Goal: Information Seeking & Learning: Learn about a topic

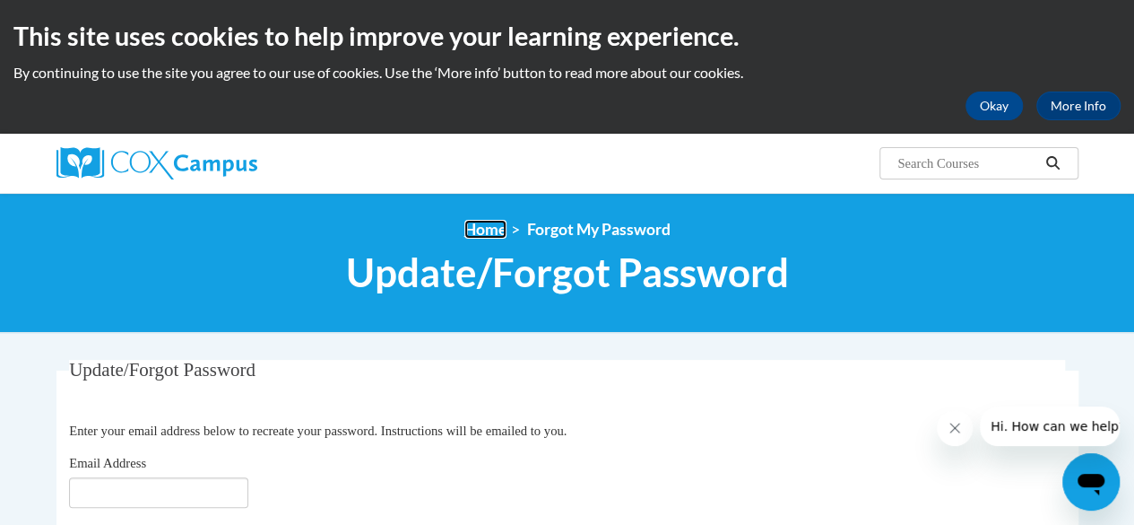
click at [488, 224] on link "Home" at bounding box center [485, 229] width 42 height 19
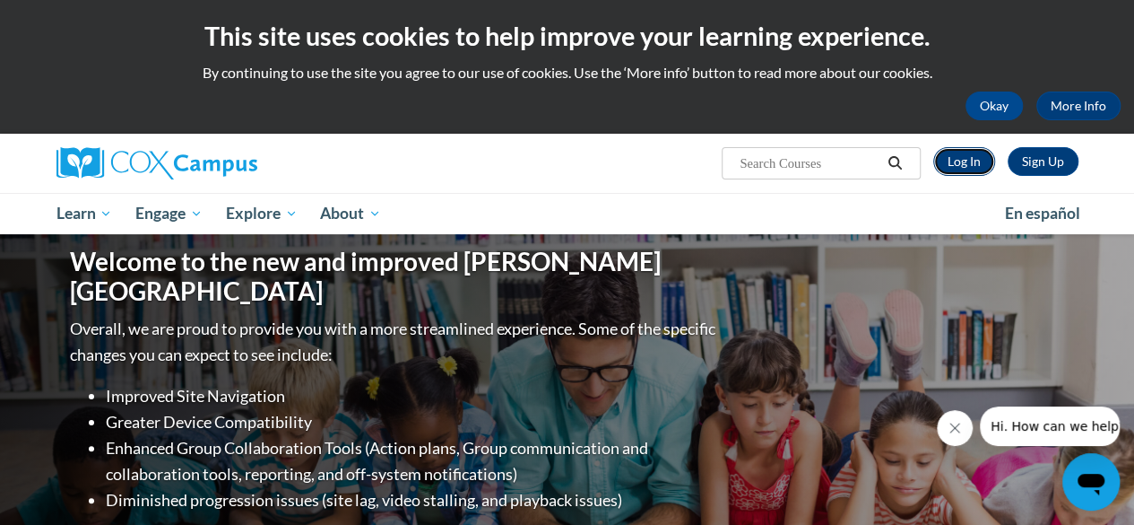
click at [956, 161] on link "Log In" at bounding box center [964, 161] width 62 height 29
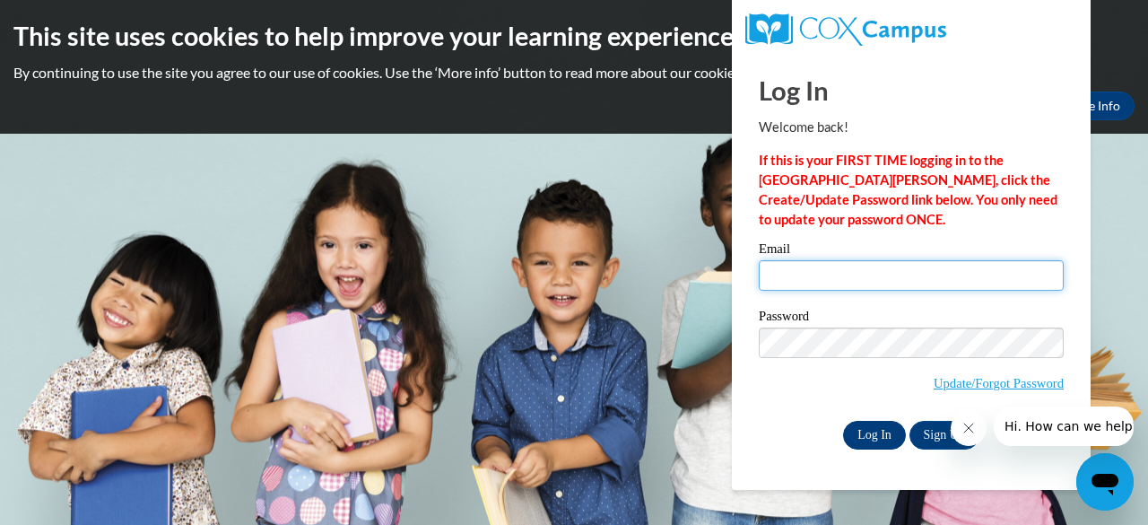
type input "[EMAIL_ADDRESS][DOMAIN_NAME]"
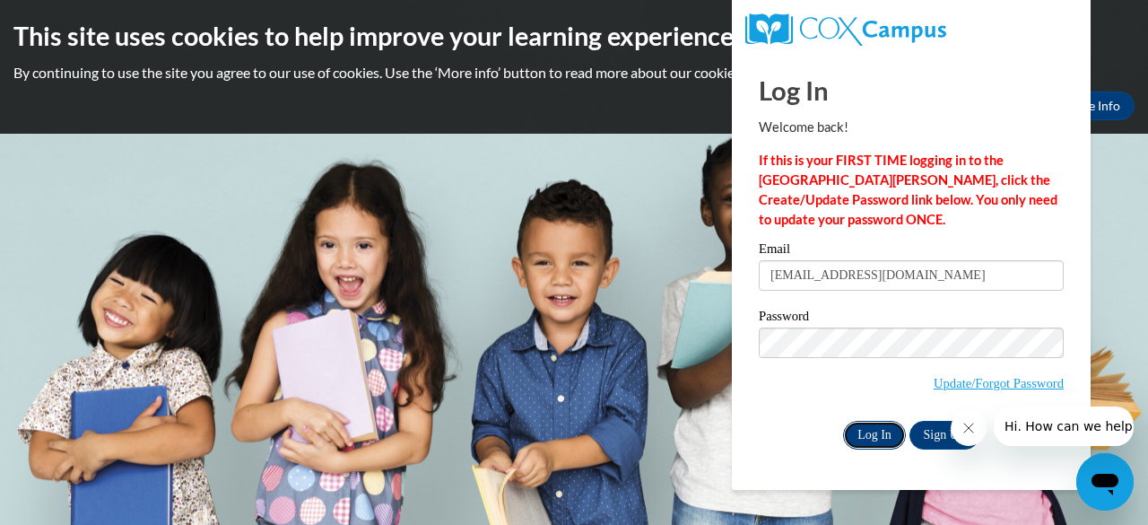
click at [877, 438] on input "Log In" at bounding box center [874, 435] width 63 height 29
click at [860, 421] on input "Log In" at bounding box center [874, 435] width 63 height 29
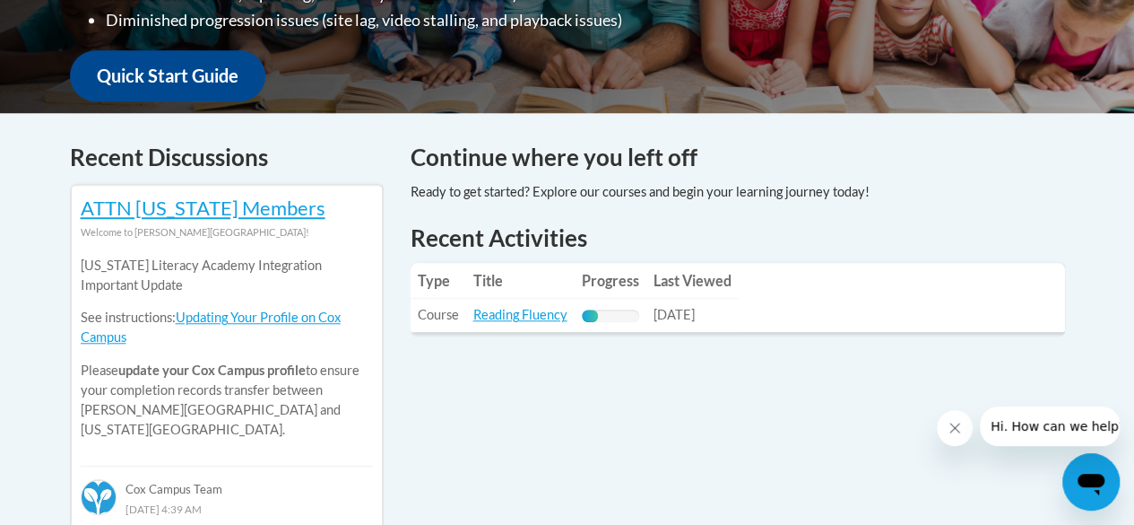
scroll to position [665, 0]
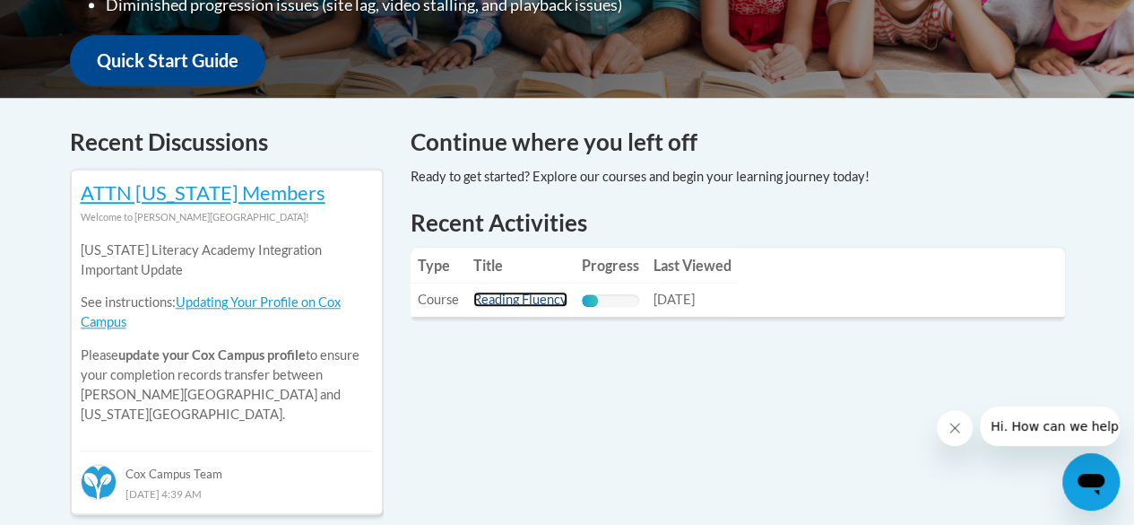
click at [492, 300] on link "Reading Fluency" at bounding box center [520, 298] width 94 height 15
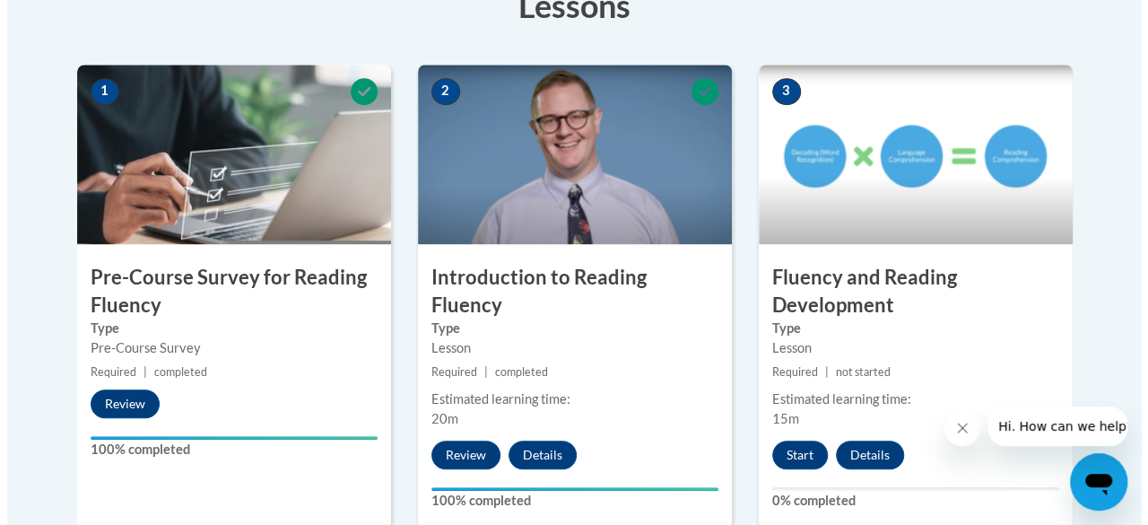
scroll to position [574, 0]
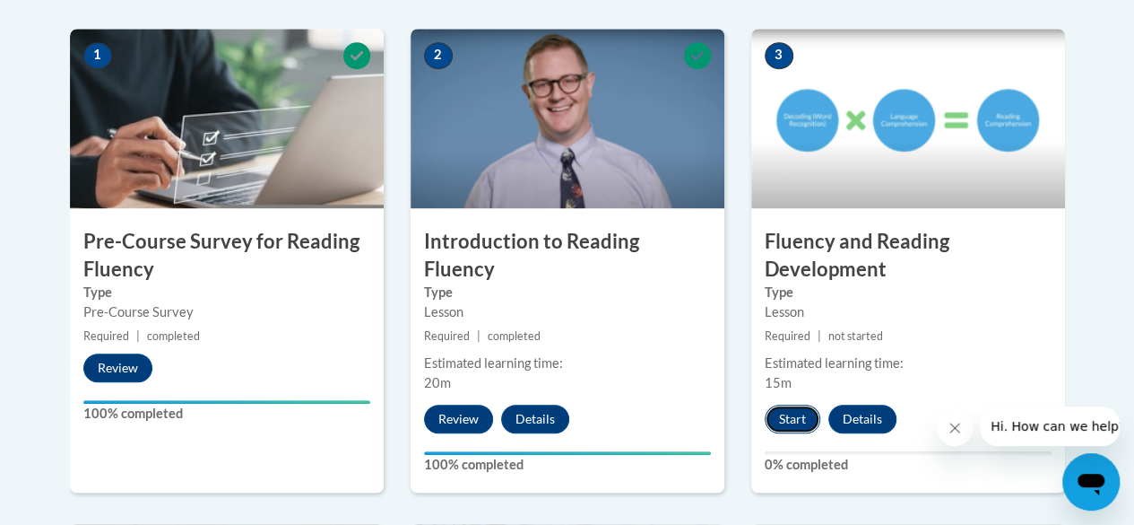
click at [777, 417] on button "Start" at bounding box center [793, 418] width 56 height 29
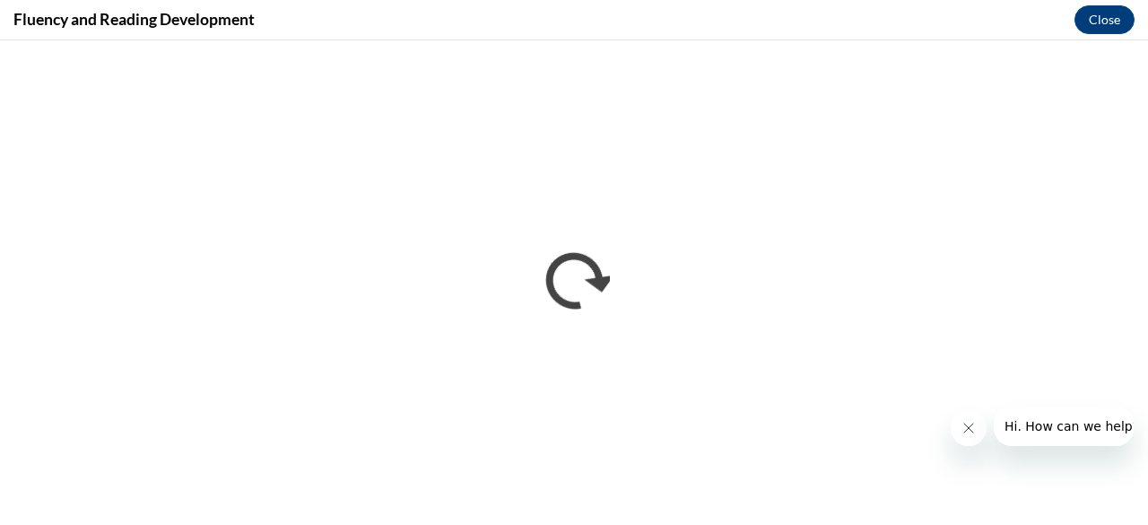
scroll to position [0, 0]
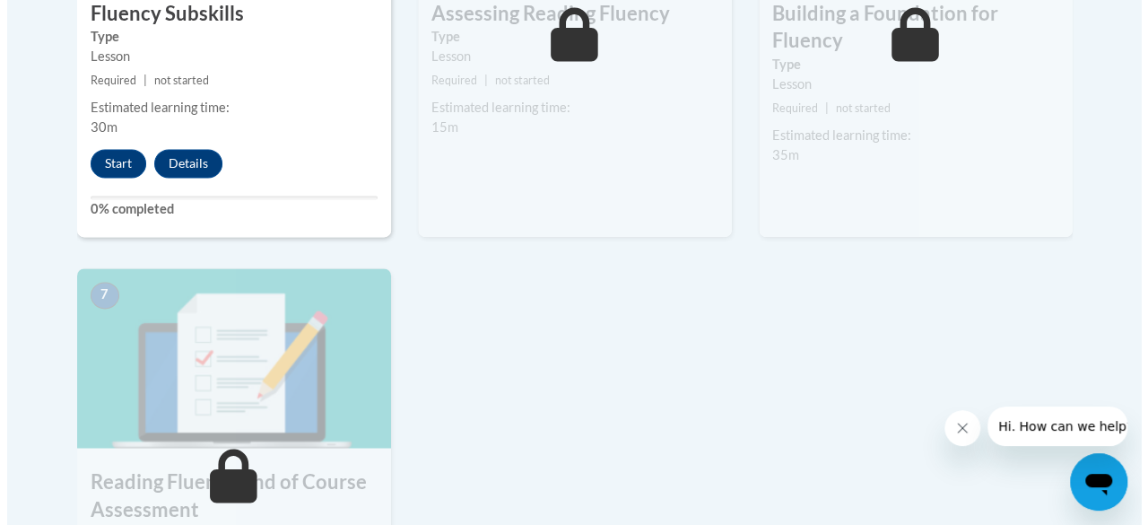
scroll to position [1246, 0]
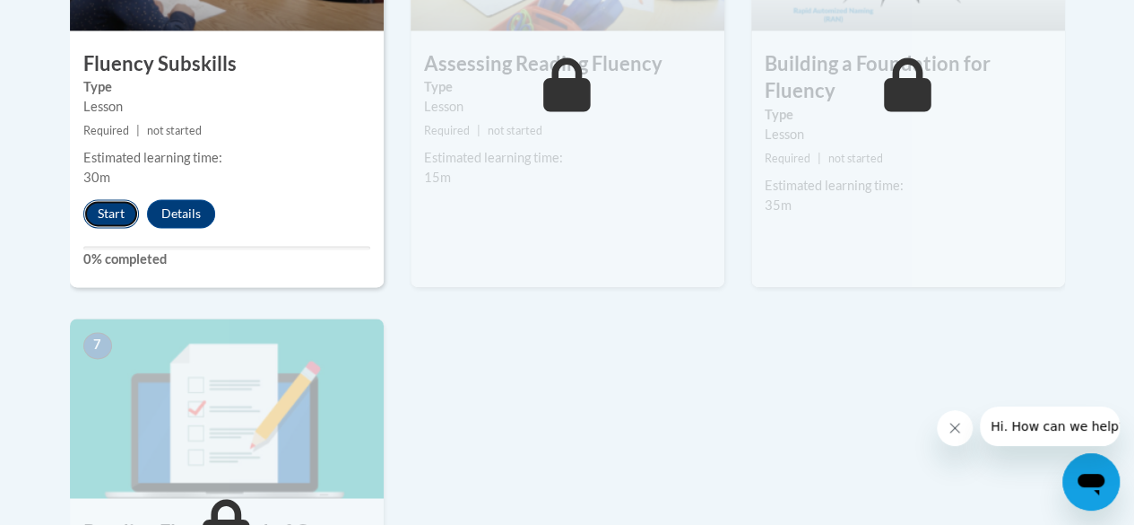
click at [134, 221] on button "Start" at bounding box center [111, 213] width 56 height 29
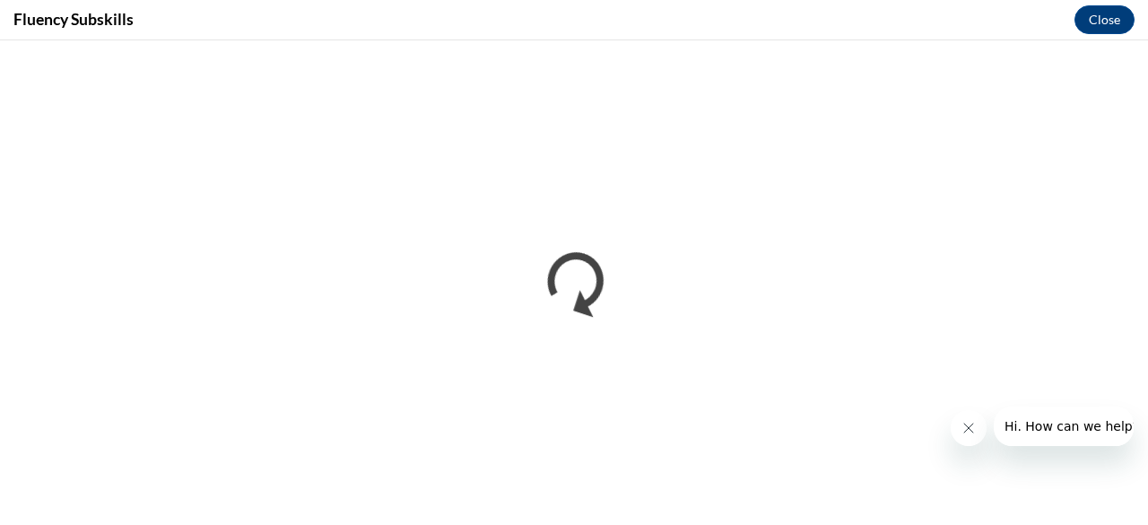
scroll to position [0, 0]
